Goal: Task Accomplishment & Management: Complete application form

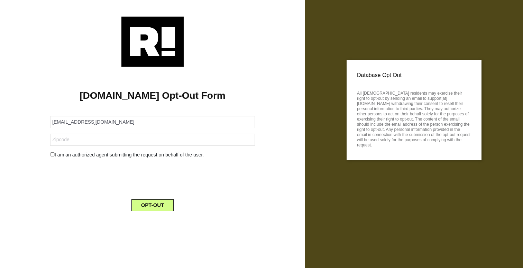
type input "[EMAIL_ADDRESS][DOMAIN_NAME]"
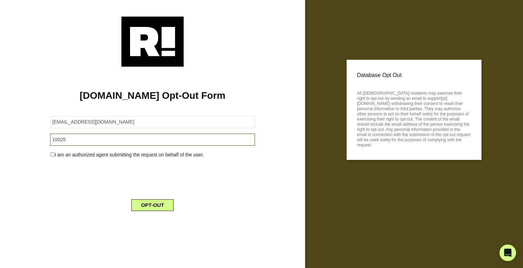
type input "10025"
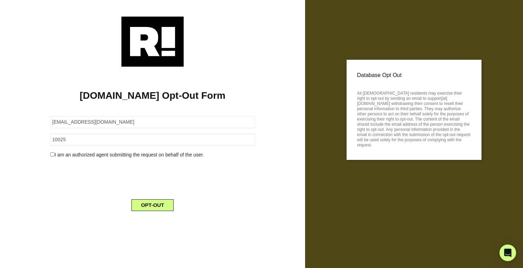
click at [52, 155] on input "checkbox" at bounding box center [52, 155] width 4 height 4
click at [52, 154] on input "checkbox" at bounding box center [52, 155] width 4 height 4
checkbox input "false"
click at [156, 207] on button "OPT-OUT" at bounding box center [152, 206] width 43 height 12
